Goal: Navigation & Orientation: Find specific page/section

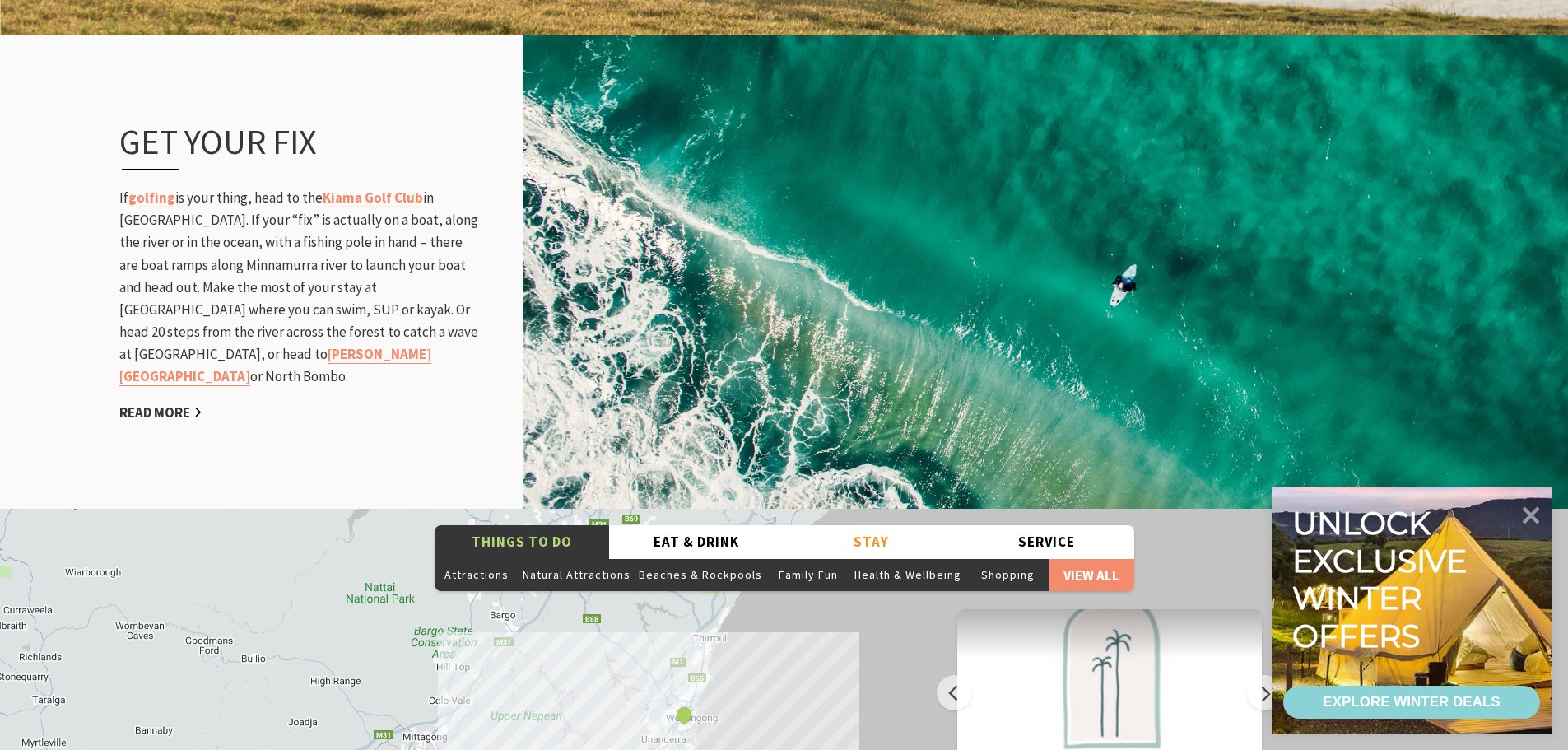
scroll to position [2222, 0]
click at [710, 559] on button "Beaches & Rockpools" at bounding box center [700, 575] width 132 height 33
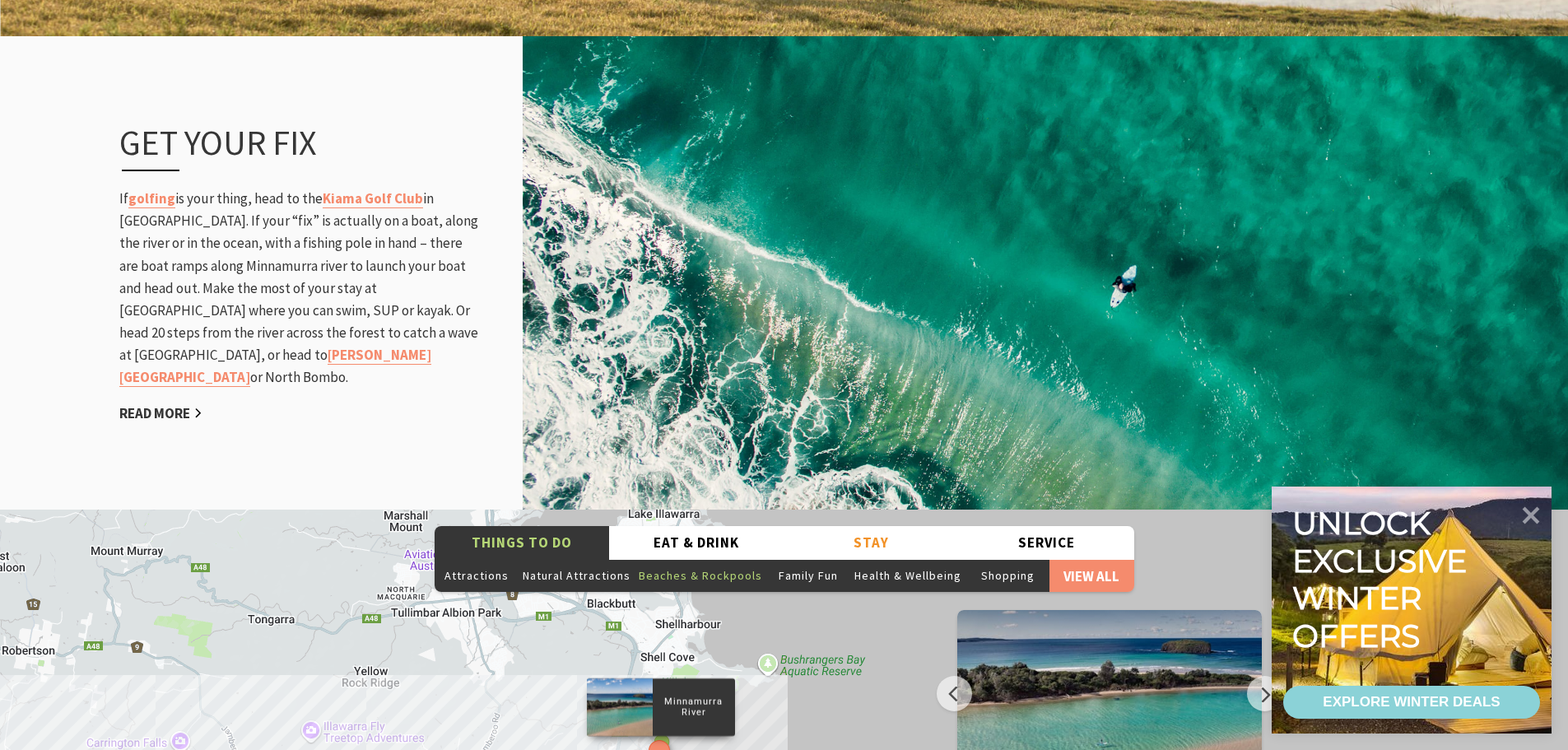
click at [680, 694] on p "Minnamurra River" at bounding box center [693, 706] width 82 height 26
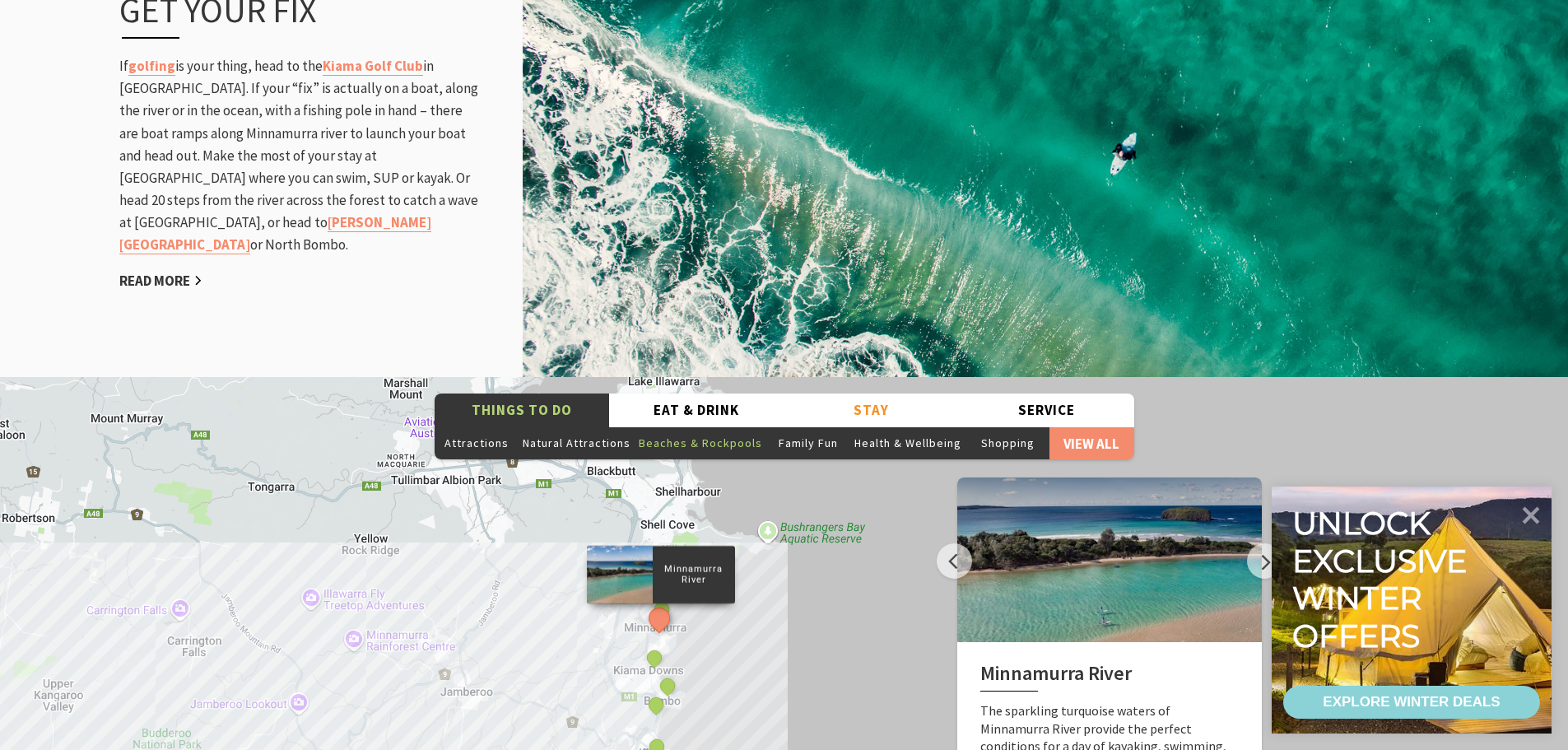
scroll to position [2469, 0]
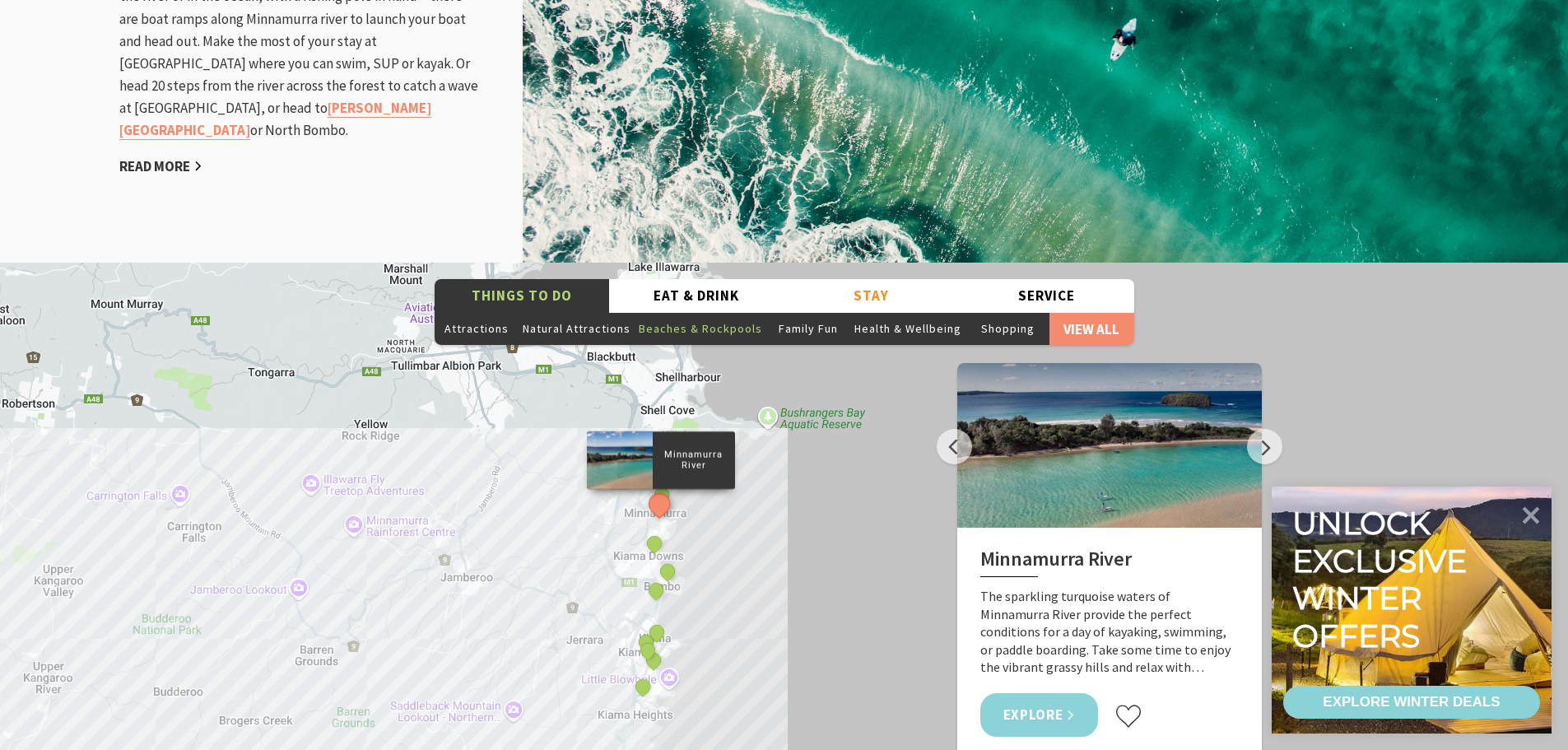
click at [1068, 693] on link "Explore" at bounding box center [1039, 715] width 119 height 44
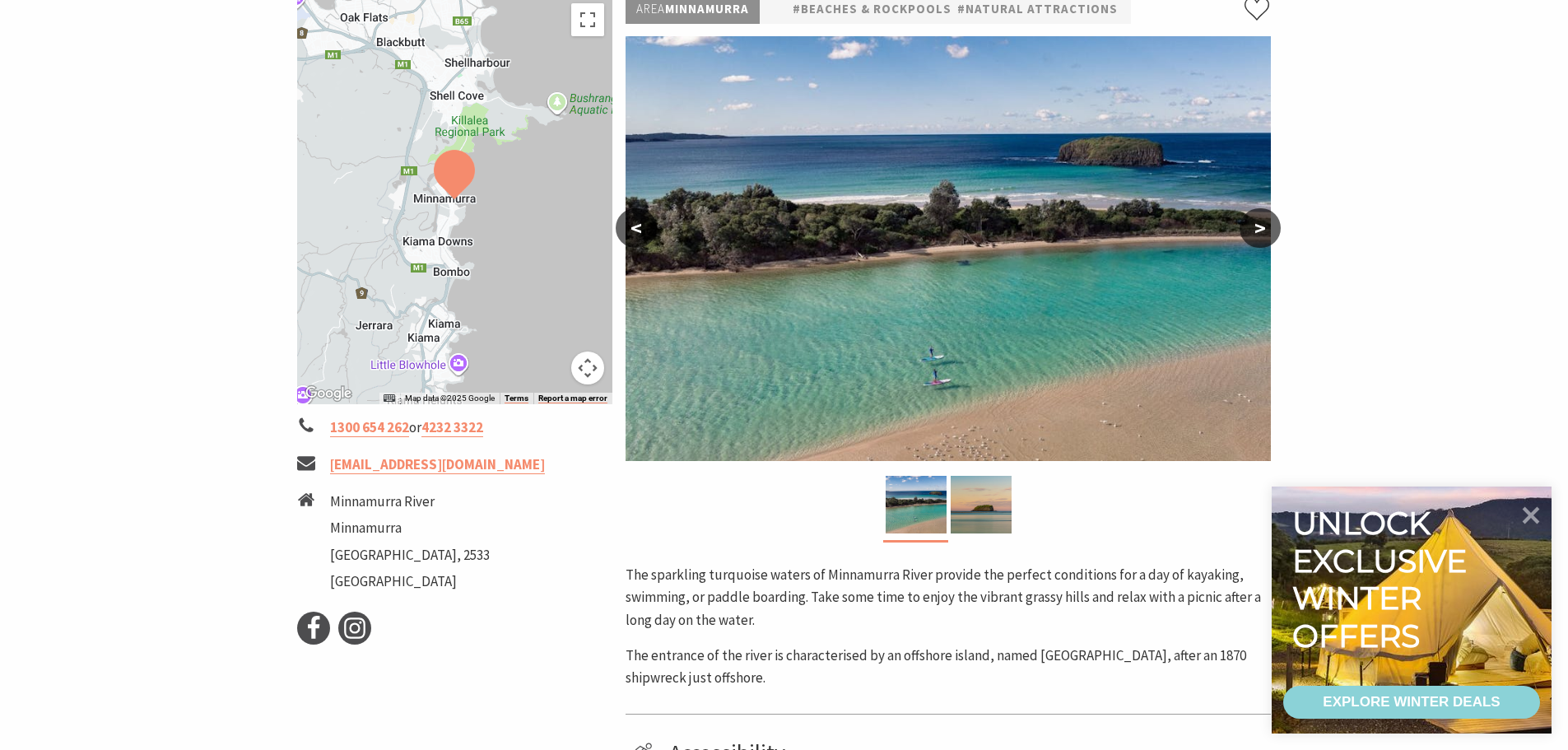
scroll to position [247, 0]
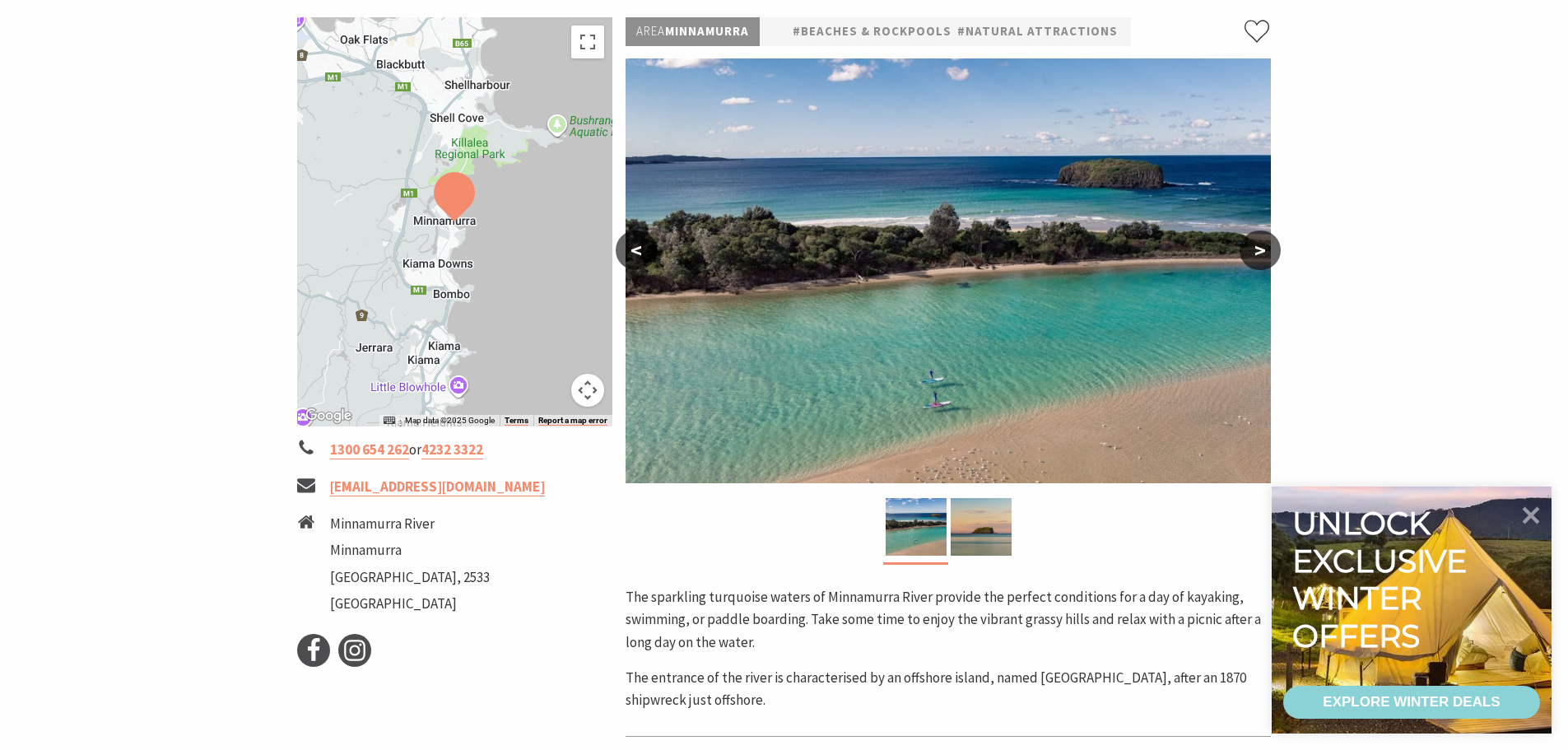
click at [1240, 251] on button ">" at bounding box center [1259, 250] width 41 height 40
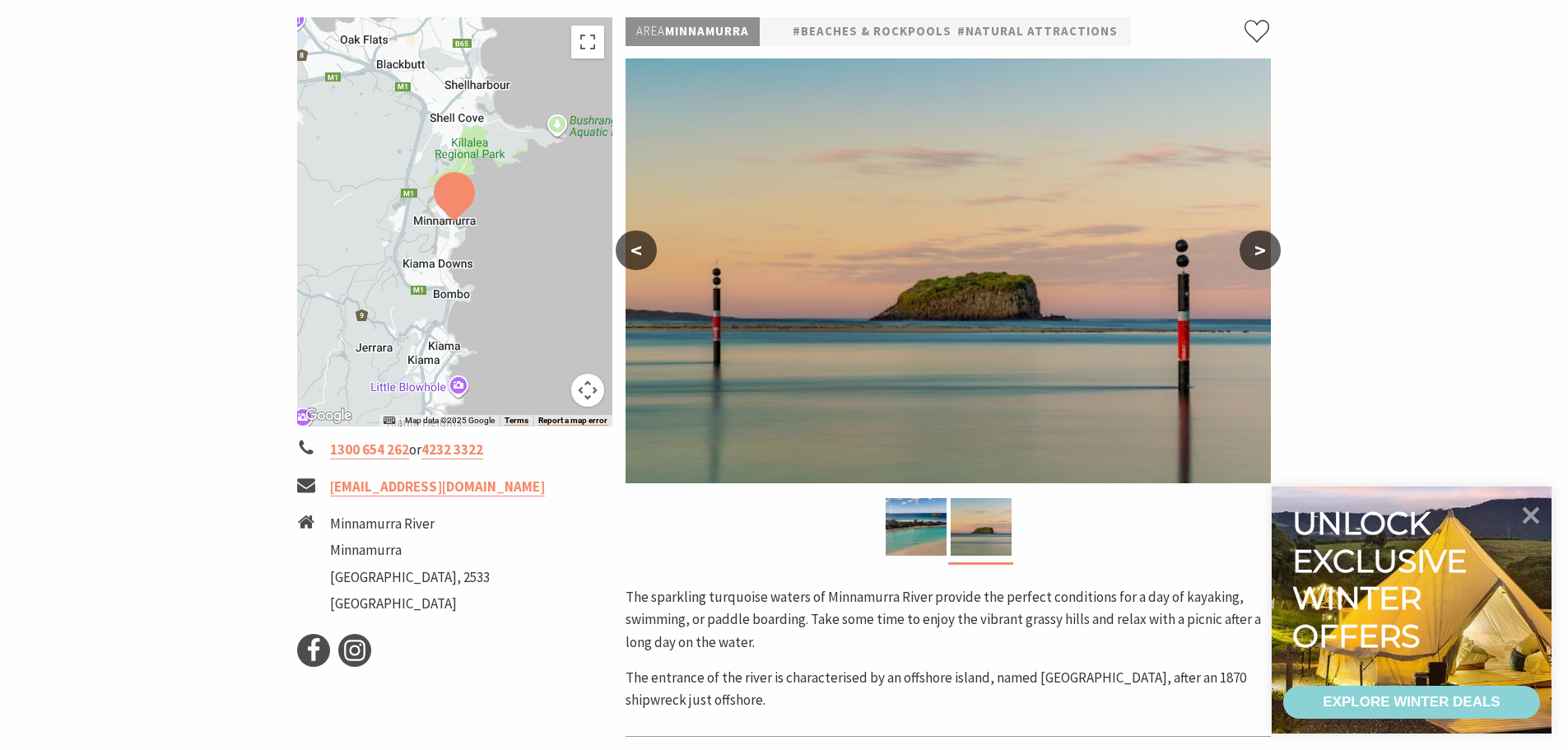
click at [1242, 253] on button ">" at bounding box center [1259, 250] width 41 height 40
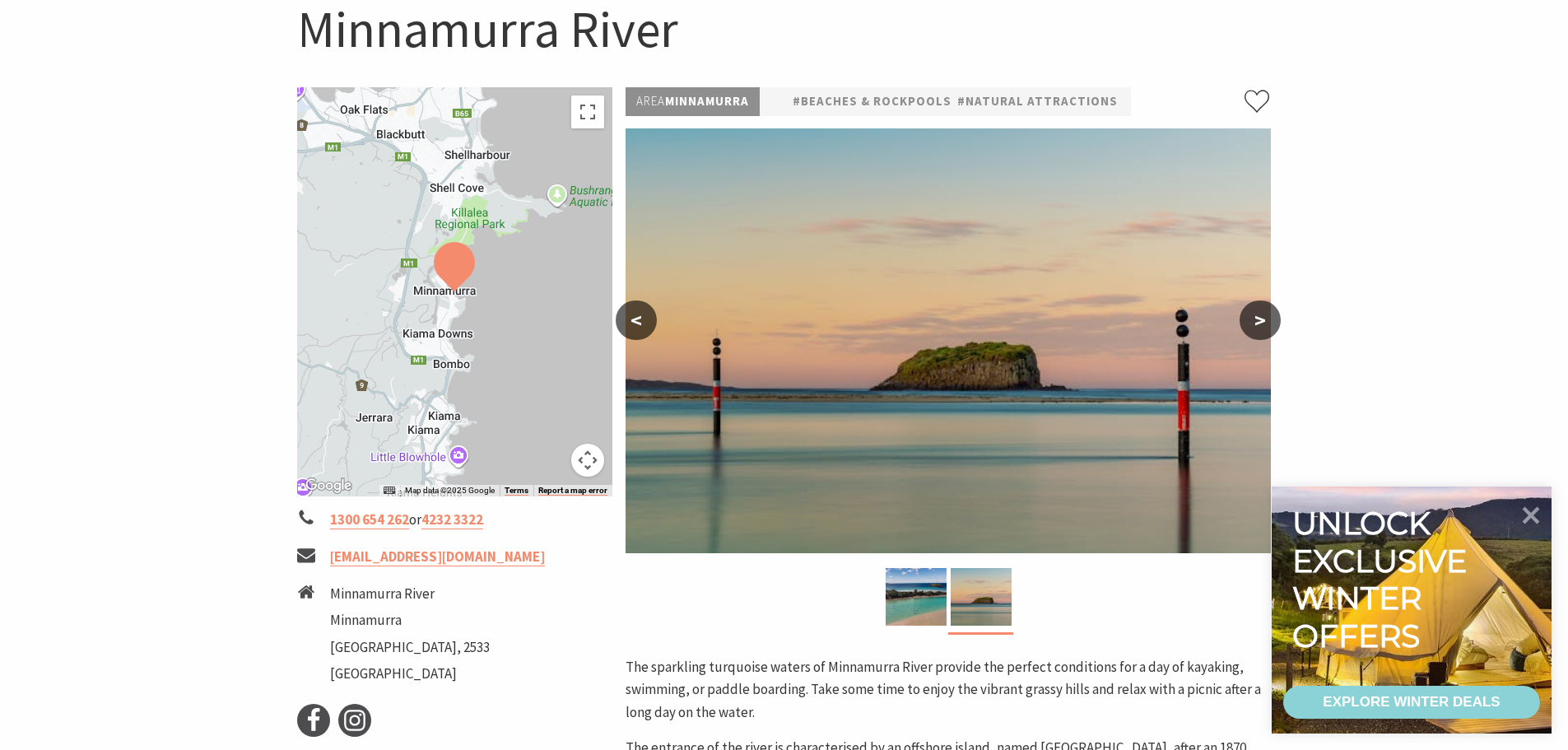
scroll to position [0, 0]
